Goal: Task Accomplishment & Management: Complete application form

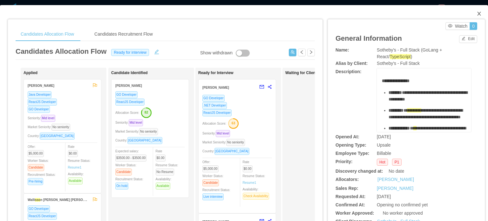
click at [479, 15] on span "Close" at bounding box center [480, 14] width 18 height 18
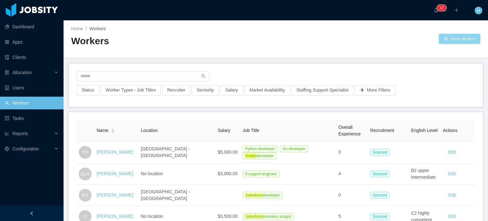
click at [460, 34] on button "New Worker" at bounding box center [460, 39] width 42 height 10
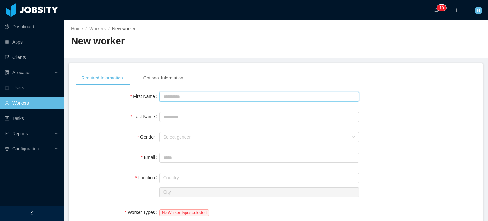
click at [197, 99] on input "First Name" at bounding box center [260, 97] width 200 height 10
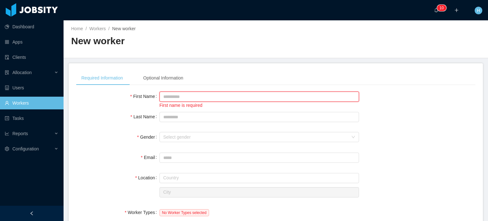
click at [201, 99] on input "First Name" at bounding box center [260, 97] width 200 height 10
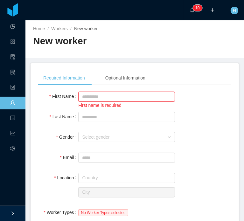
click at [141, 95] on input "First Name" at bounding box center [126, 97] width 97 height 10
type input "****"
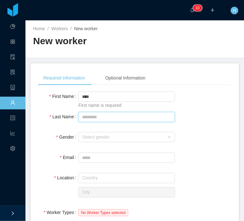
drag, startPoint x: 140, startPoint y: 121, endPoint x: 142, endPoint y: 116, distance: 5.3
click at [140, 121] on input "Last Name" at bounding box center [126, 117] width 97 height 10
type input "**********"
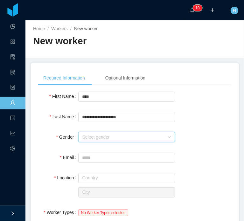
click at [135, 136] on div "Select gender" at bounding box center [123, 137] width 82 height 6
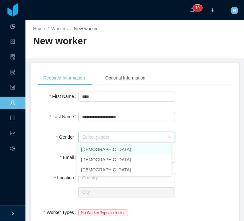
click at [100, 147] on li "[DEMOGRAPHIC_DATA]" at bounding box center [124, 149] width 94 height 10
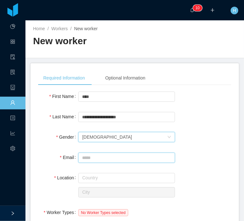
click at [121, 158] on input "Email" at bounding box center [126, 158] width 97 height 10
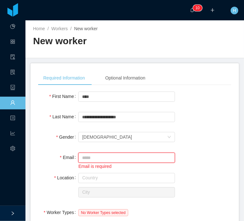
click at [138, 155] on input "Email" at bounding box center [126, 158] width 97 height 10
paste input "**********"
type input "**********"
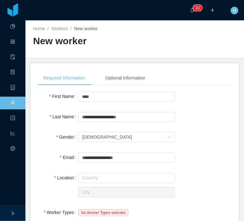
click at [115, 171] on div "Country" at bounding box center [126, 177] width 97 height 13
click at [116, 177] on input "text" at bounding box center [126, 178] width 97 height 10
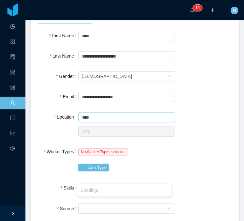
scroll to position [64, 0]
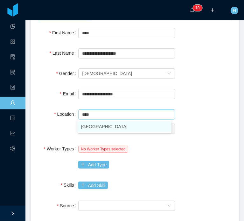
click at [106, 125] on li "[GEOGRAPHIC_DATA]" at bounding box center [124, 126] width 94 height 10
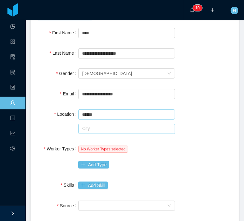
type input "******"
click at [100, 128] on input "text" at bounding box center [126, 129] width 97 height 10
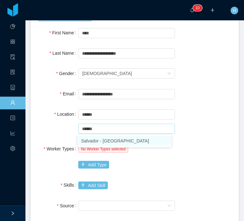
click at [87, 137] on li "Salvador - [GEOGRAPHIC_DATA]" at bounding box center [124, 141] width 94 height 10
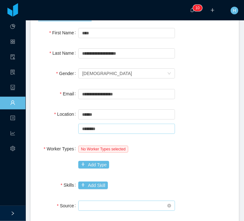
type input "********"
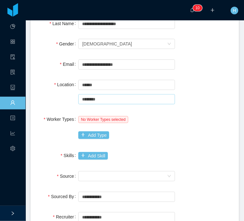
scroll to position [95, 0]
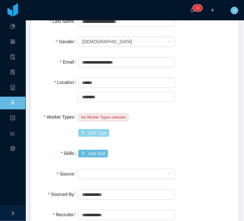
click at [100, 133] on button "Add Type" at bounding box center [93, 133] width 31 height 8
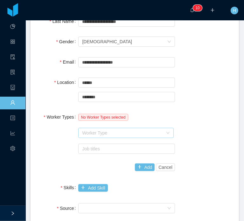
click at [135, 130] on div "Worker Type" at bounding box center [122, 133] width 81 height 6
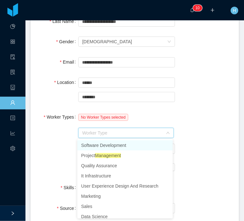
click at [127, 145] on li "Software Development" at bounding box center [124, 145] width 95 height 10
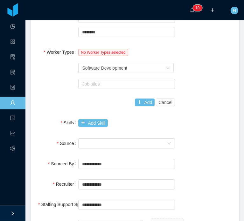
scroll to position [159, 0]
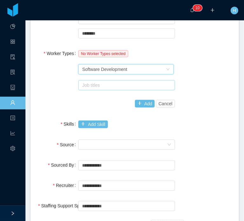
click at [112, 87] on div "Job titles" at bounding box center [125, 85] width 86 height 6
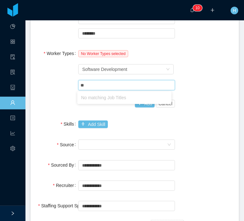
type input "*"
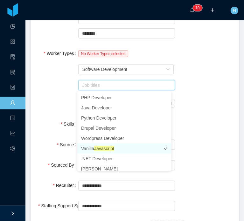
click at [120, 148] on li "Vanilla Javascript" at bounding box center [124, 148] width 94 height 10
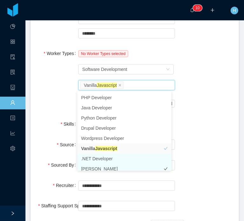
scroll to position [3, 0]
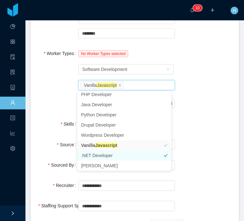
click at [120, 158] on li ".NET Developer" at bounding box center [124, 155] width 94 height 10
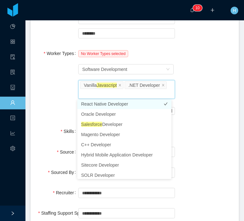
scroll to position [225, 0]
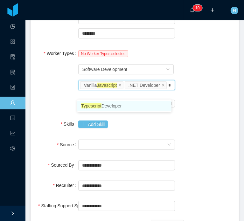
type input "**"
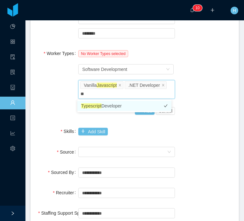
click at [128, 104] on li "Typescript Developer" at bounding box center [124, 106] width 94 height 10
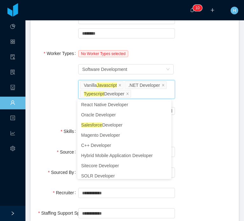
click at [199, 107] on div "Worker Types No Worker Types selected Worker Type Software Development Job titl…" at bounding box center [134, 82] width 193 height 70
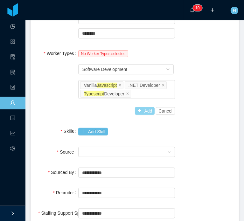
click at [143, 108] on button "Add" at bounding box center [145, 111] width 20 height 8
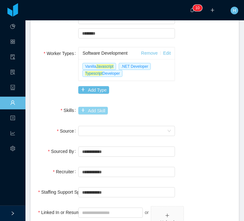
click at [98, 110] on button "Add Skill" at bounding box center [92, 111] width 29 height 8
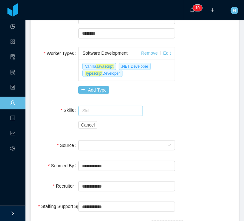
click at [99, 112] on input "text" at bounding box center [110, 111] width 64 height 10
click at [175, 114] on div "Skills Skill Cancel" at bounding box center [134, 117] width 193 height 27
click at [105, 113] on input "text" at bounding box center [110, 111] width 64 height 10
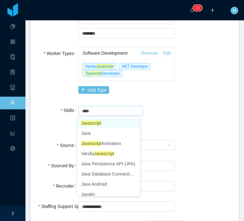
click at [122, 122] on li "Javascript" at bounding box center [108, 123] width 63 height 10
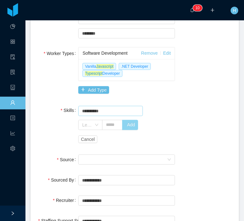
type input "**********"
click at [126, 127] on button "Add" at bounding box center [130, 125] width 16 height 10
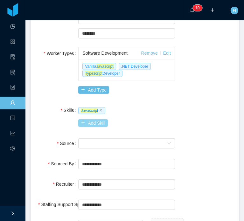
click at [97, 124] on button "Add Skill" at bounding box center [92, 123] width 29 height 8
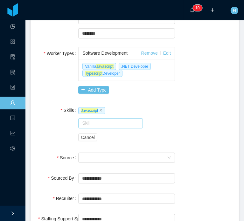
click at [106, 121] on input "text" at bounding box center [110, 123] width 64 height 10
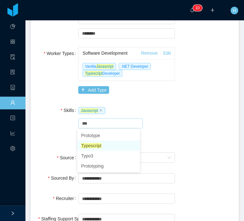
click at [108, 147] on li "Typescript" at bounding box center [108, 146] width 63 height 10
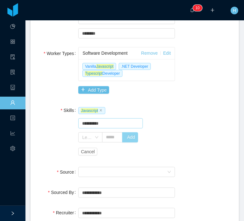
type input "**********"
click at [132, 137] on button "Add" at bounding box center [130, 137] width 16 height 10
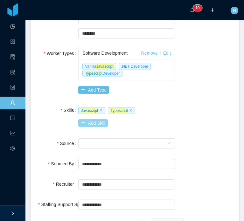
click at [98, 121] on button "Add Skill" at bounding box center [92, 123] width 29 height 8
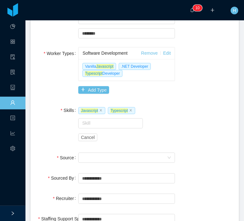
click at [105, 117] on div "Skill" at bounding box center [110, 123] width 64 height 13
click at [106, 120] on input "text" at bounding box center [110, 123] width 64 height 10
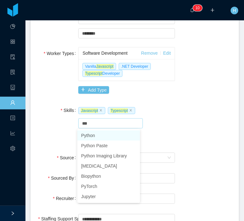
click at [97, 136] on li "Python" at bounding box center [108, 135] width 63 height 10
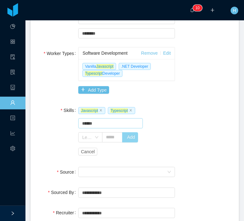
type input "******"
click at [126, 136] on button "Add" at bounding box center [130, 137] width 16 height 10
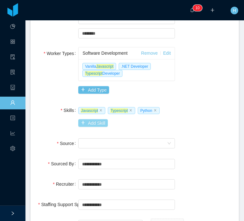
click at [99, 121] on button "Add Skill" at bounding box center [92, 123] width 29 height 8
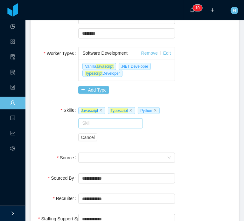
click at [98, 124] on input "text" at bounding box center [110, 123] width 64 height 10
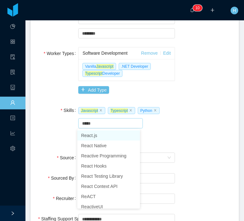
click at [102, 137] on li "React.js" at bounding box center [108, 135] width 63 height 10
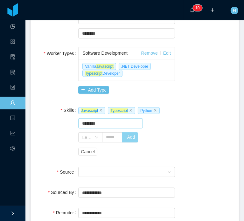
type input "********"
click at [122, 137] on button "Add" at bounding box center [130, 137] width 16 height 10
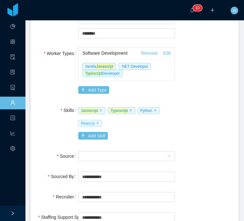
click at [86, 124] on span "React.js" at bounding box center [90, 123] width 24 height 7
click at [98, 135] on button "Add Skill" at bounding box center [92, 136] width 29 height 8
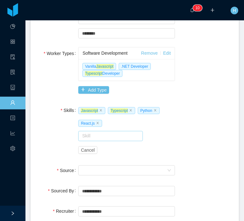
click at [102, 134] on input "text" at bounding box center [110, 136] width 64 height 10
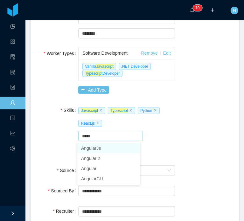
click at [102, 148] on li "AngularJs" at bounding box center [108, 148] width 63 height 10
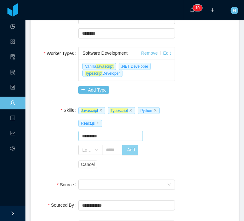
type input "*********"
click at [128, 149] on button "Add" at bounding box center [130, 150] width 16 height 10
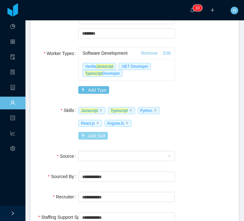
click at [102, 132] on button "Add Skill" at bounding box center [92, 136] width 29 height 8
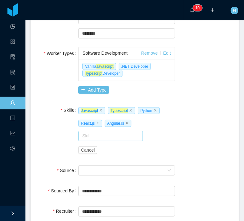
click at [106, 135] on input "text" at bounding box center [110, 136] width 64 height 10
click at [105, 146] on li "Node .js" at bounding box center [108, 148] width 63 height 10
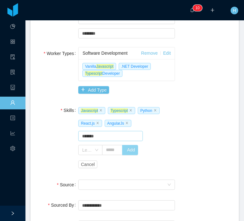
type input "*******"
click at [131, 146] on button "Add" at bounding box center [130, 150] width 16 height 10
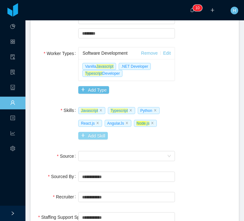
click at [106, 137] on button "Add Skill" at bounding box center [92, 136] width 29 height 8
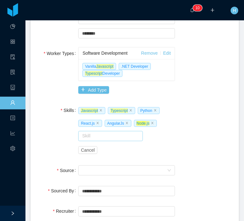
click at [107, 137] on input "text" at bounding box center [110, 136] width 64 height 10
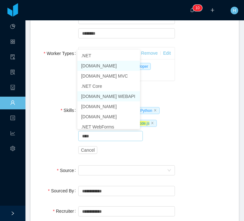
scroll to position [0, 0]
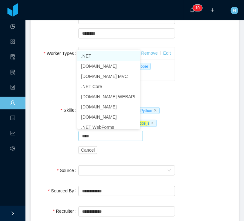
click at [100, 54] on li ".NET" at bounding box center [108, 56] width 63 height 10
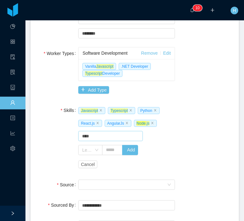
type input "****"
click at [182, 135] on div "Skills Javascript Typescript Python React.js AngularJs Node .js Skill **** .NET…" at bounding box center [134, 137] width 193 height 67
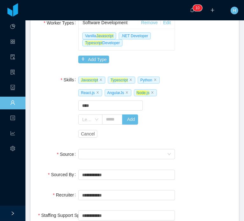
scroll to position [191, 0]
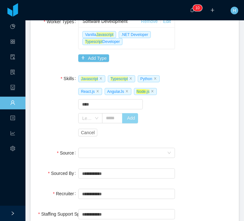
click at [133, 117] on button "Add" at bounding box center [130, 118] width 16 height 10
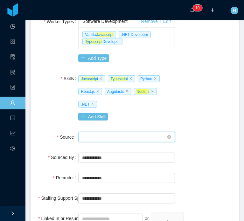
click at [120, 138] on div "Seniority" at bounding box center [124, 137] width 85 height 10
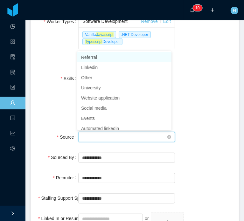
click at [120, 138] on input "Source" at bounding box center [124, 138] width 85 height 10
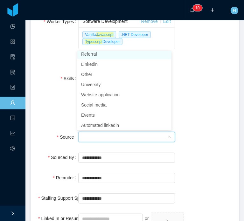
scroll to position [1, 0]
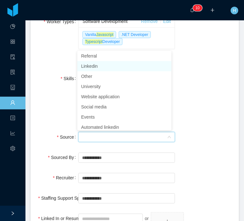
click at [107, 67] on li "Linkedin" at bounding box center [124, 66] width 94 height 10
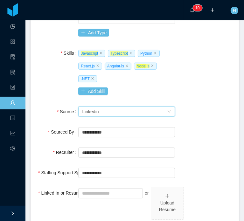
scroll to position [286, 0]
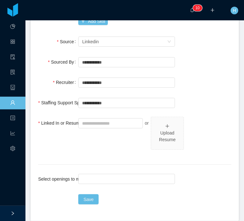
click at [121, 124] on input "Linked In or Resume" at bounding box center [110, 123] width 64 height 10
paste input "**********"
type input "**********"
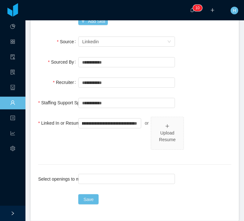
click at [143, 128] on div "or" at bounding box center [147, 123] width 8 height 13
click at [157, 127] on div "Upload Resume" at bounding box center [167, 133] width 27 height 20
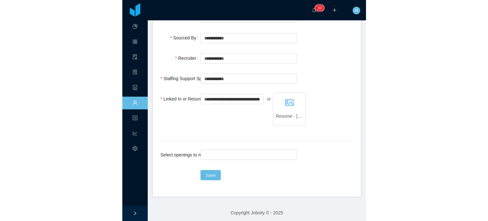
scroll to position [313, 0]
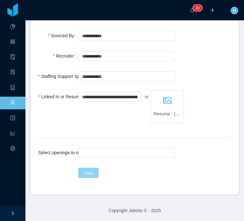
click at [87, 173] on button "Save" at bounding box center [88, 173] width 20 height 10
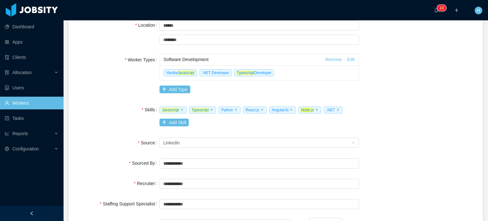
scroll to position [0, 0]
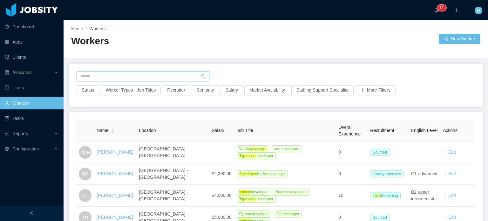
click at [141, 73] on input "text" at bounding box center [143, 76] width 133 height 10
paste input "**********"
type input "**********"
